Goal: Transaction & Acquisition: Purchase product/service

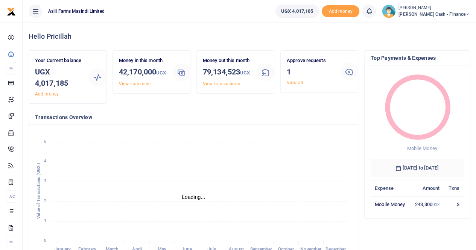
scroll to position [6, 6]
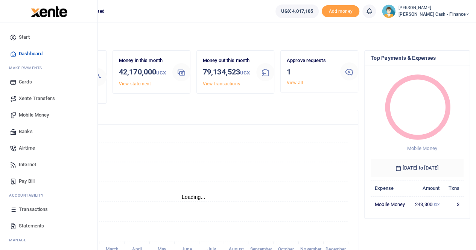
click at [37, 210] on span "Transactions" at bounding box center [33, 210] width 29 height 8
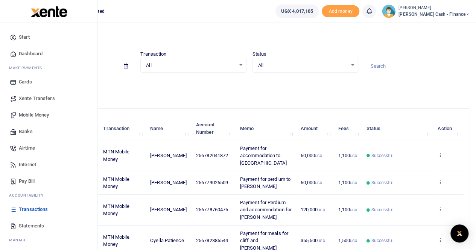
click at [29, 114] on span "Mobile Money" at bounding box center [34, 115] width 30 height 8
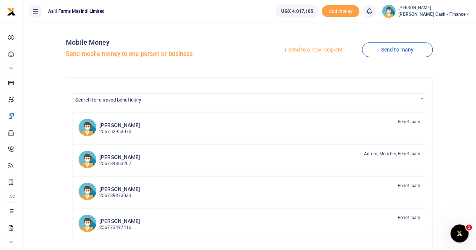
click at [311, 48] on link "Send to a new recipient" at bounding box center [312, 50] width 98 height 14
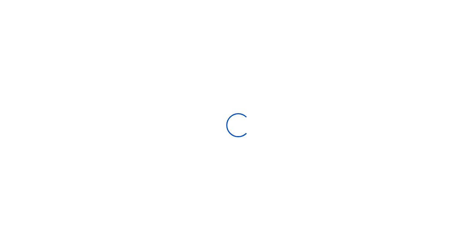
select select "Loading bundles"
select select
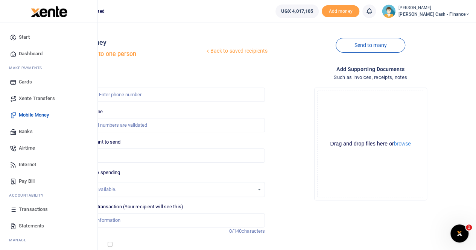
click at [29, 132] on span "Banks" at bounding box center [26, 132] width 14 height 8
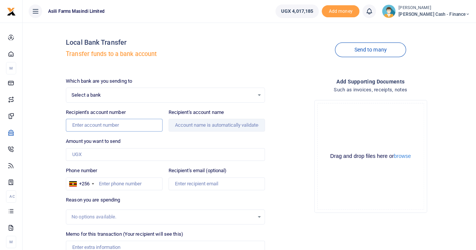
click at [80, 124] on input "Recipient's account number" at bounding box center [114, 125] width 96 height 13
paste input "1373685656567"
type input "1373685656567"
click at [179, 118] on div "Recipient's account name" at bounding box center [217, 120] width 96 height 23
click at [192, 133] on div "Which bank are you sending to Select a bank Select an option... Select a bank A…" at bounding box center [165, 186] width 205 height 219
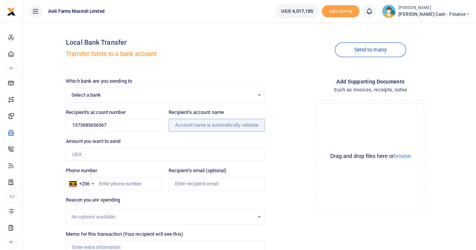
click at [189, 125] on input "Recipient's account name" at bounding box center [217, 125] width 96 height 13
click at [196, 128] on input "Recipient's account name" at bounding box center [217, 125] width 96 height 13
click at [105, 93] on span "Select a bank" at bounding box center [162, 95] width 182 height 8
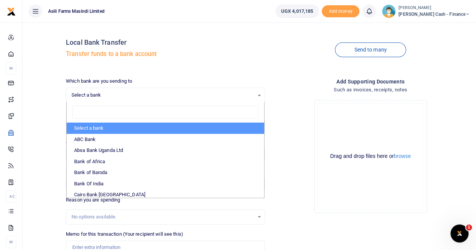
click at [105, 93] on span "Select a bank" at bounding box center [162, 95] width 182 height 8
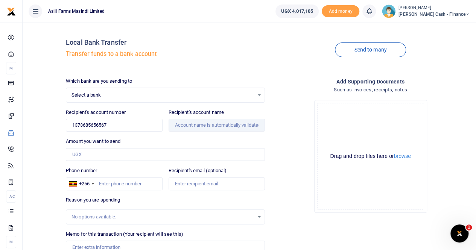
click at [105, 93] on span "Select a bank" at bounding box center [162, 95] width 182 height 8
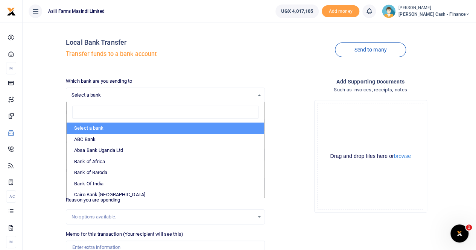
click at [169, 94] on span "Select a bank" at bounding box center [162, 95] width 182 height 8
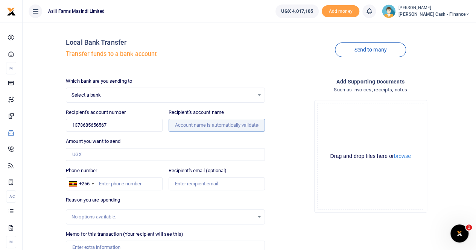
click at [184, 120] on input "Recipient's account name" at bounding box center [217, 125] width 96 height 13
click at [134, 98] on span "Select a bank" at bounding box center [162, 95] width 182 height 8
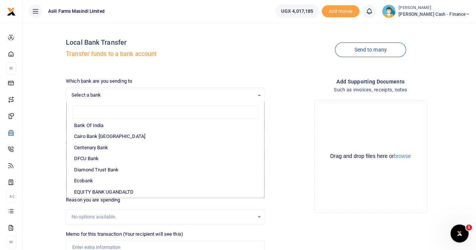
scroll to position [65, 0]
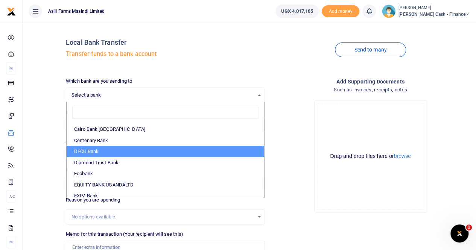
click at [166, 151] on li "DFCU Bank" at bounding box center [165, 151] width 197 height 11
select select "DFCU"
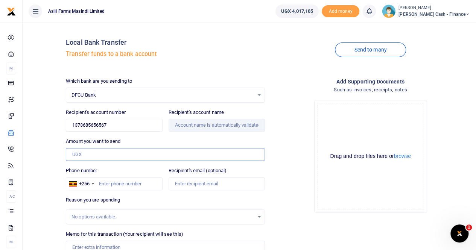
click at [88, 156] on input "Amount you want to send" at bounding box center [165, 154] width 199 height 13
type input "2,000,000"
click at [107, 246] on input "Memo for this transaction (Your recipient will see this)" at bounding box center [165, 247] width 199 height 13
click at [93, 246] on input "Memo for this transaction (Your recipient will see this)" at bounding box center [165, 247] width 199 height 13
click at [93, 246] on input "Payment for" at bounding box center [165, 247] width 199 height 13
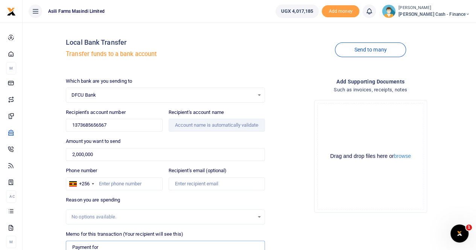
click at [103, 245] on input "Payment for" at bounding box center [165, 247] width 199 height 13
type input "Payment for repairing generator at MPF"
click at [179, 129] on input "Recipient's account name" at bounding box center [217, 125] width 96 height 13
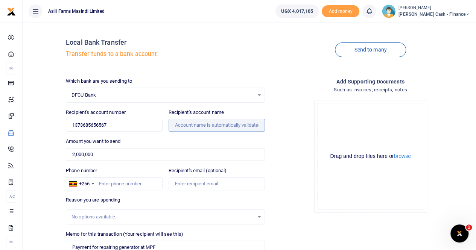
click at [179, 129] on input "Recipient's account name" at bounding box center [217, 125] width 96 height 13
click at [405, 155] on button "browse" at bounding box center [402, 156] width 17 height 6
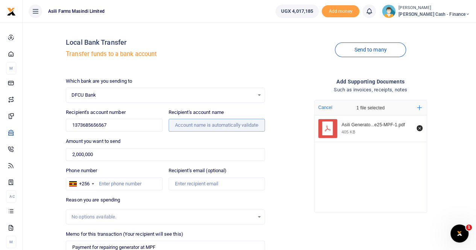
click at [185, 126] on input "Recipient's account name" at bounding box center [217, 125] width 96 height 13
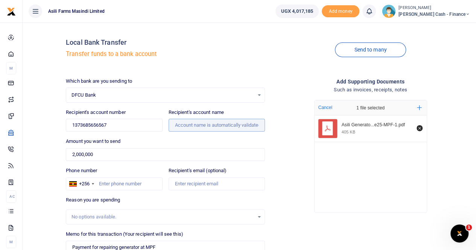
click at [185, 126] on input "Recipient's account name" at bounding box center [217, 125] width 96 height 13
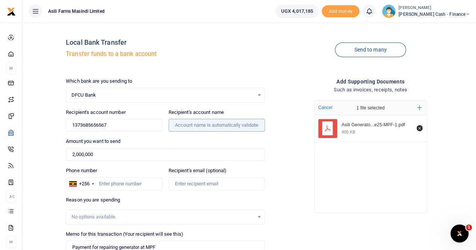
click at [185, 126] on input "Recipient's account name" at bounding box center [217, 125] width 96 height 13
click at [136, 91] on span "DFCU Bank" at bounding box center [162, 95] width 182 height 8
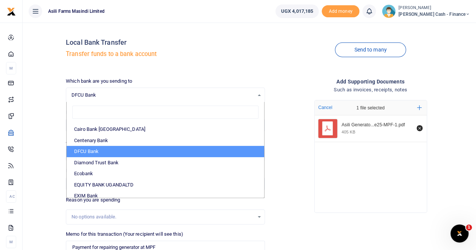
scroll to position [0, 0]
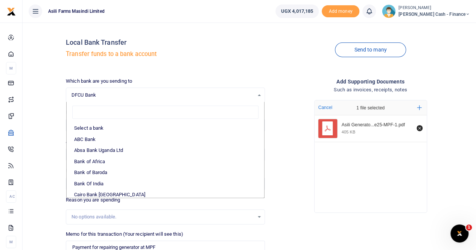
click at [136, 91] on span "DFCU Bank" at bounding box center [162, 95] width 182 height 8
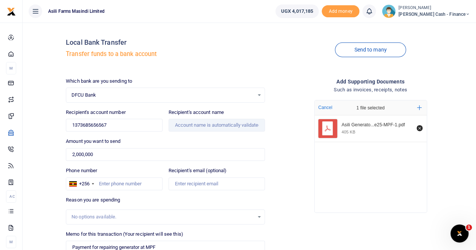
click at [136, 91] on span "DFCU Bank" at bounding box center [162, 95] width 182 height 8
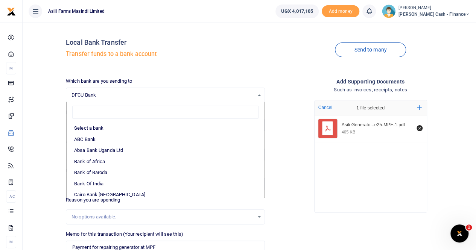
click at [136, 91] on span "DFCU Bank" at bounding box center [162, 95] width 182 height 8
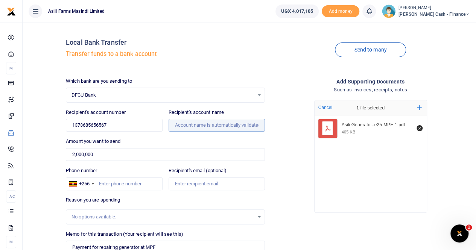
click at [179, 126] on input "Recipient's account name" at bounding box center [217, 125] width 96 height 13
click at [246, 129] on input "Recipient's account name" at bounding box center [217, 125] width 96 height 13
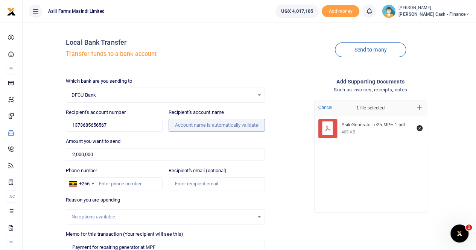
click at [246, 129] on input "Recipient's account name" at bounding box center [217, 125] width 96 height 13
drag, startPoint x: 246, startPoint y: 129, endPoint x: 206, endPoint y: 127, distance: 40.7
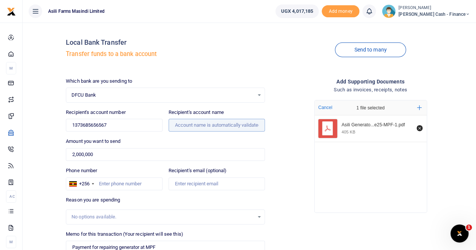
click at [206, 127] on input "Recipient's account name" at bounding box center [217, 125] width 96 height 13
click at [181, 124] on input "Recipient's account name" at bounding box center [217, 125] width 96 height 13
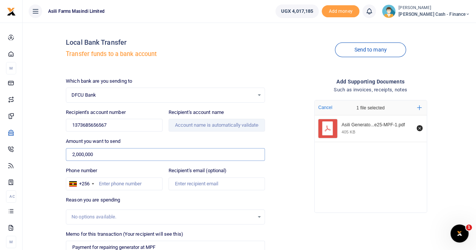
click at [131, 152] on input "2,000,000" at bounding box center [165, 154] width 199 height 13
click at [175, 124] on input "Recipient's account name" at bounding box center [217, 125] width 96 height 13
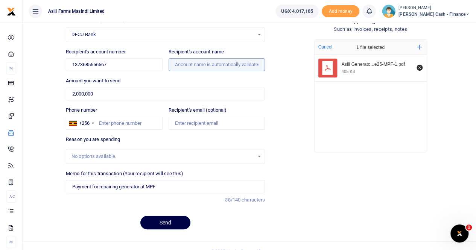
scroll to position [70, 0]
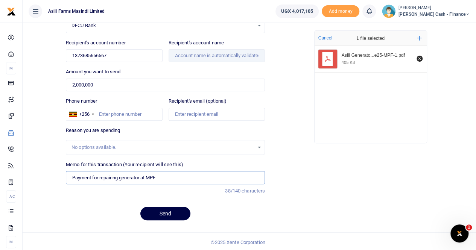
click at [174, 176] on input "Payment for repairing generator at MPF" at bounding box center [165, 177] width 199 height 13
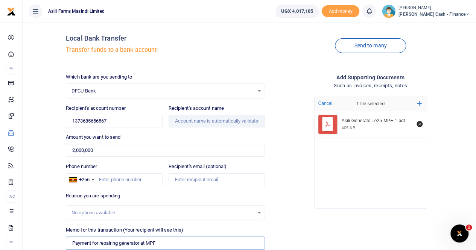
scroll to position [0, 0]
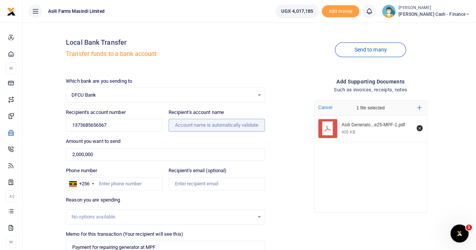
click at [237, 123] on input "Recipient's account name" at bounding box center [217, 125] width 96 height 13
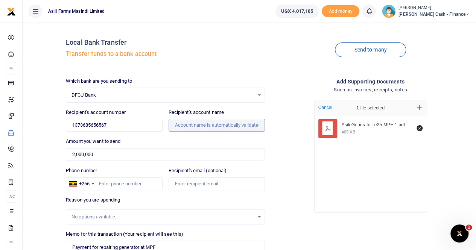
click at [237, 123] on input "Recipient's account name" at bounding box center [217, 125] width 96 height 13
click at [72, 125] on input "1373685656567" at bounding box center [114, 125] width 96 height 13
click at [115, 125] on input "1373685656567" at bounding box center [114, 125] width 96 height 13
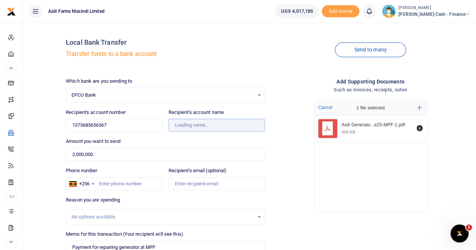
click at [191, 123] on input "Recipient's account name" at bounding box center [217, 125] width 96 height 13
click at [214, 127] on input "Recipient's account name" at bounding box center [217, 125] width 96 height 13
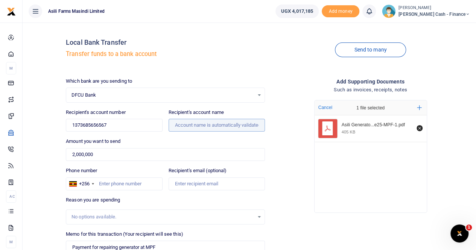
click at [181, 125] on input "Recipient's account name" at bounding box center [217, 125] width 96 height 13
click at [206, 119] on input "Recipient's account name" at bounding box center [217, 125] width 96 height 13
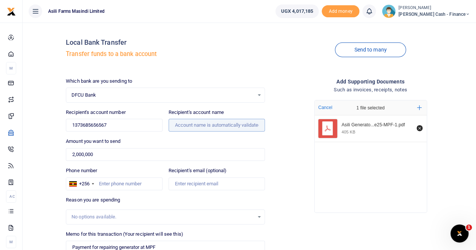
click at [202, 125] on input "Recipient's account name" at bounding box center [217, 125] width 96 height 13
click at [129, 126] on input "1373685656567" at bounding box center [114, 125] width 96 height 13
click at [184, 117] on div "Recipient's account name" at bounding box center [217, 120] width 96 height 23
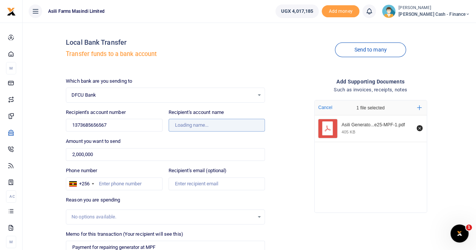
click at [195, 126] on input "Recipient's account name" at bounding box center [217, 125] width 96 height 13
click at [181, 127] on input "Recipient's account name" at bounding box center [217, 125] width 96 height 13
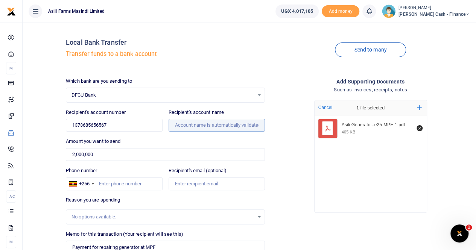
click at [181, 127] on input "Recipient's account name" at bounding box center [217, 125] width 96 height 13
click at [198, 117] on div "Recipient's account name" at bounding box center [217, 120] width 96 height 23
click at [198, 126] on input "Recipient's account name" at bounding box center [217, 125] width 96 height 13
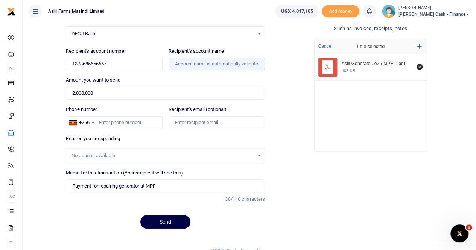
scroll to position [70, 0]
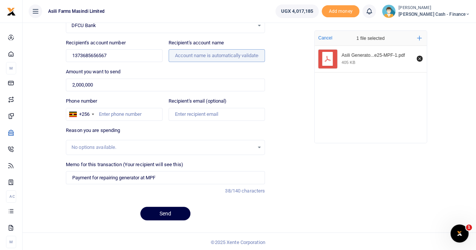
click at [191, 55] on input "Recipient's account name" at bounding box center [217, 55] width 96 height 13
click at [107, 152] on div "No options available." at bounding box center [165, 147] width 199 height 15
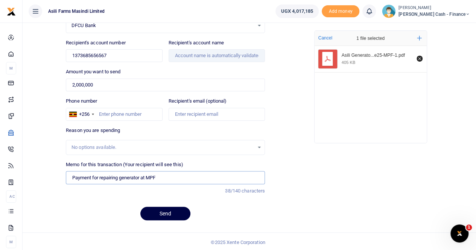
click at [168, 176] on input "Payment for repairing generator at MPF" at bounding box center [165, 177] width 199 height 13
click at [202, 52] on input "Recipient's account name" at bounding box center [217, 55] width 96 height 13
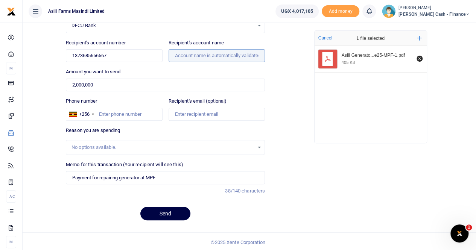
click at [202, 52] on input "Recipient's account name" at bounding box center [217, 55] width 96 height 13
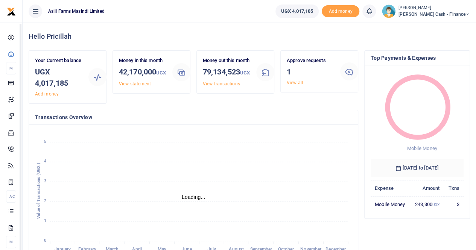
scroll to position [6, 6]
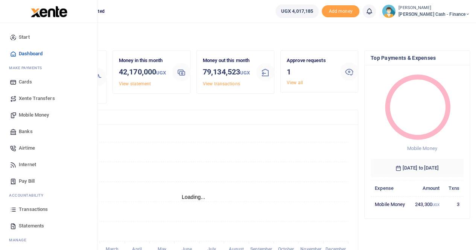
click at [31, 131] on span "Banks" at bounding box center [26, 132] width 14 height 8
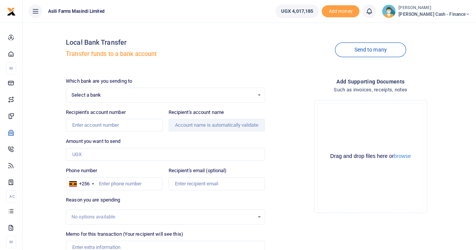
click at [121, 97] on span "Select a bank" at bounding box center [162, 95] width 182 height 8
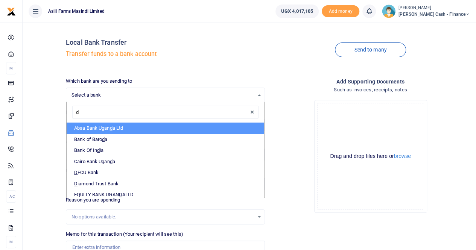
type input "df"
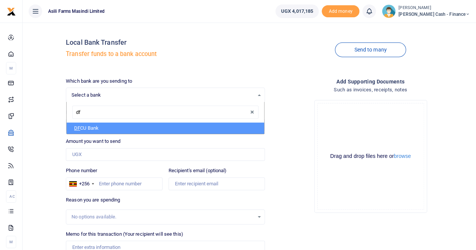
click at [126, 128] on li "DF CU Bank" at bounding box center [165, 128] width 197 height 11
select select "DFCU"
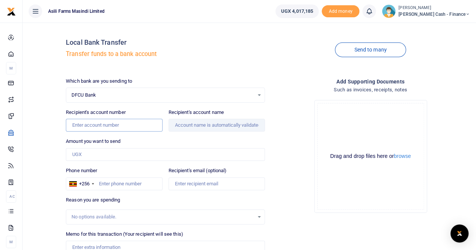
click at [85, 123] on input "Recipient's account number" at bounding box center [114, 125] width 96 height 13
paste input "01373685656567"
type input "01373685656567"
click at [187, 123] on input "Recipient's account name" at bounding box center [217, 125] width 96 height 13
click at [92, 153] on input "Amount you want to send" at bounding box center [165, 154] width 199 height 13
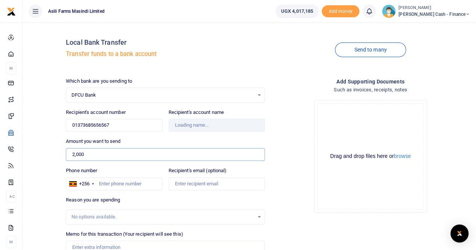
type input "2,0000"
type input "Africa Power And Equipment Ltd"
type input "2,000,000"
click at [93, 241] on input "Memo for this transaction (Your recipient will see this)" at bounding box center [165, 247] width 199 height 13
click at [408, 158] on button "browse" at bounding box center [402, 156] width 17 height 6
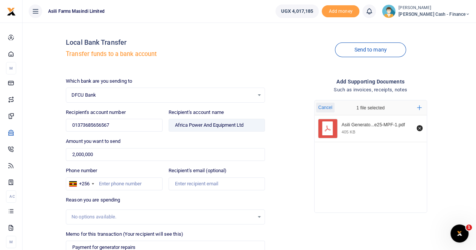
scroll to position [70, 0]
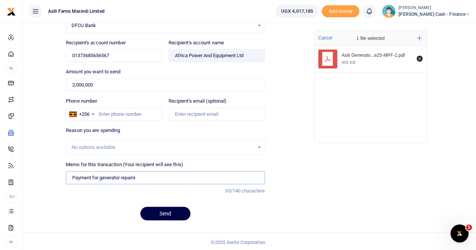
click at [138, 177] on input "Payment for generator repairs" at bounding box center [165, 177] width 199 height 13
type input "Payment for generator repairs to Africa power and equipment limited"
click at [161, 209] on button "Send" at bounding box center [165, 214] width 50 height 14
click at [116, 115] on input "Phone number" at bounding box center [114, 114] width 96 height 13
type input "759515822"
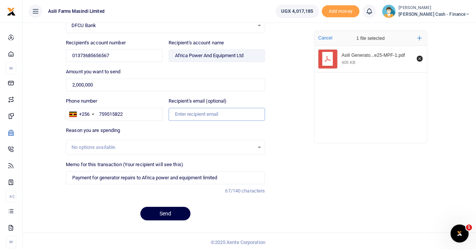
click at [193, 117] on input "Recipient's email (optional)" at bounding box center [217, 114] width 96 height 13
type input "ankunda.pricillah@agilis-partners.com"
click at [161, 212] on button "Send" at bounding box center [165, 214] width 50 height 14
